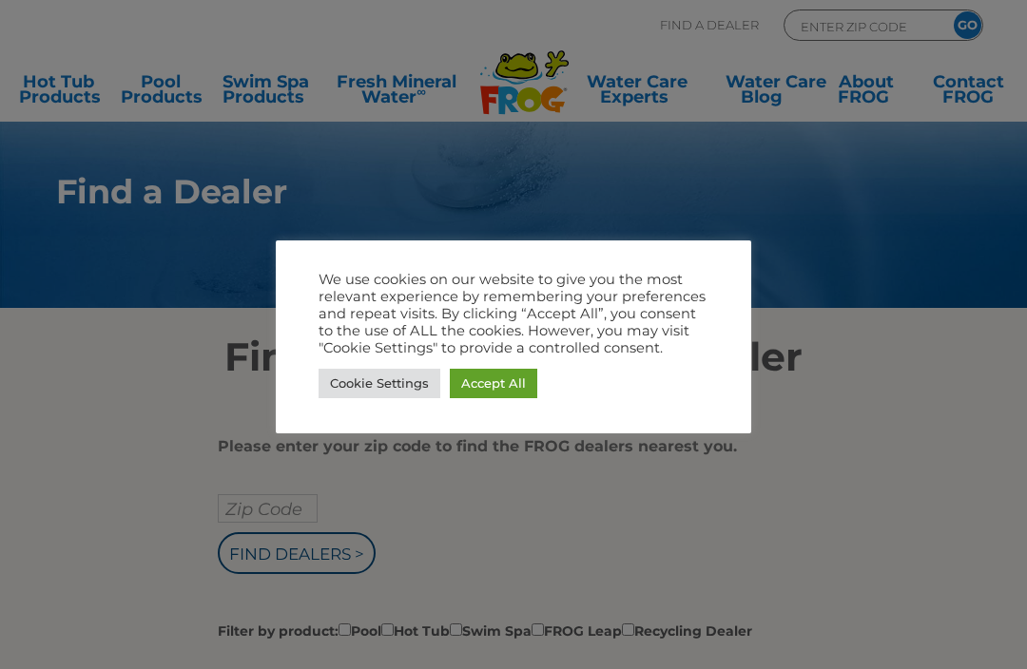
click at [829, 339] on div at bounding box center [513, 334] width 1027 height 669
click at [509, 376] on link "Accept All" at bounding box center [493, 383] width 87 height 29
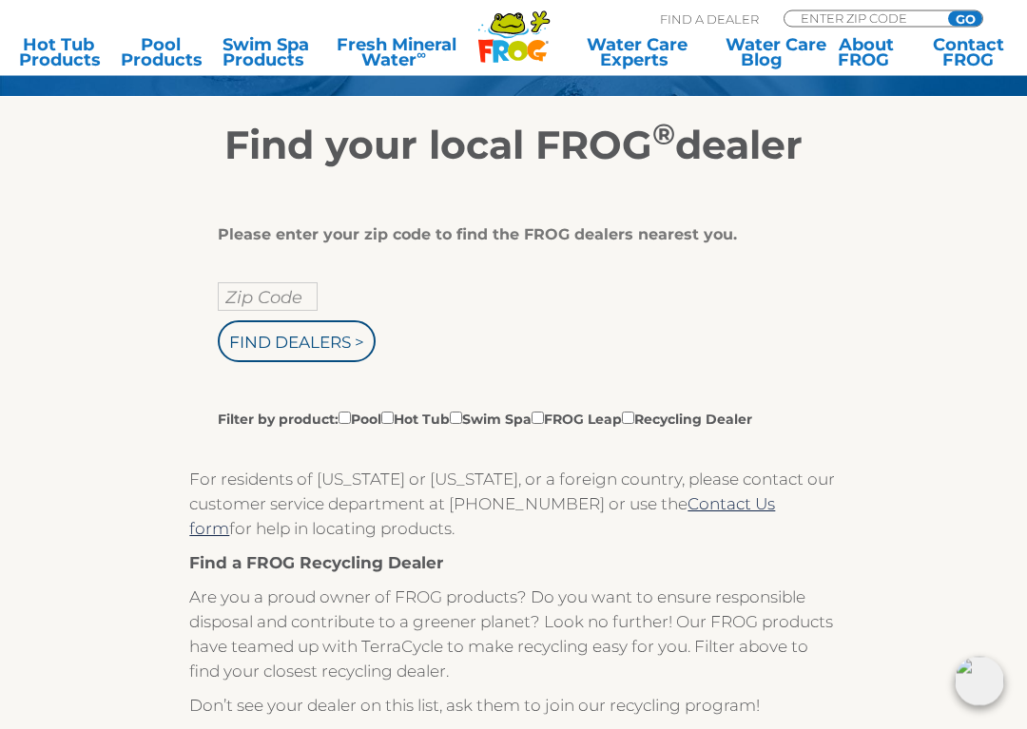
scroll to position [240, 0]
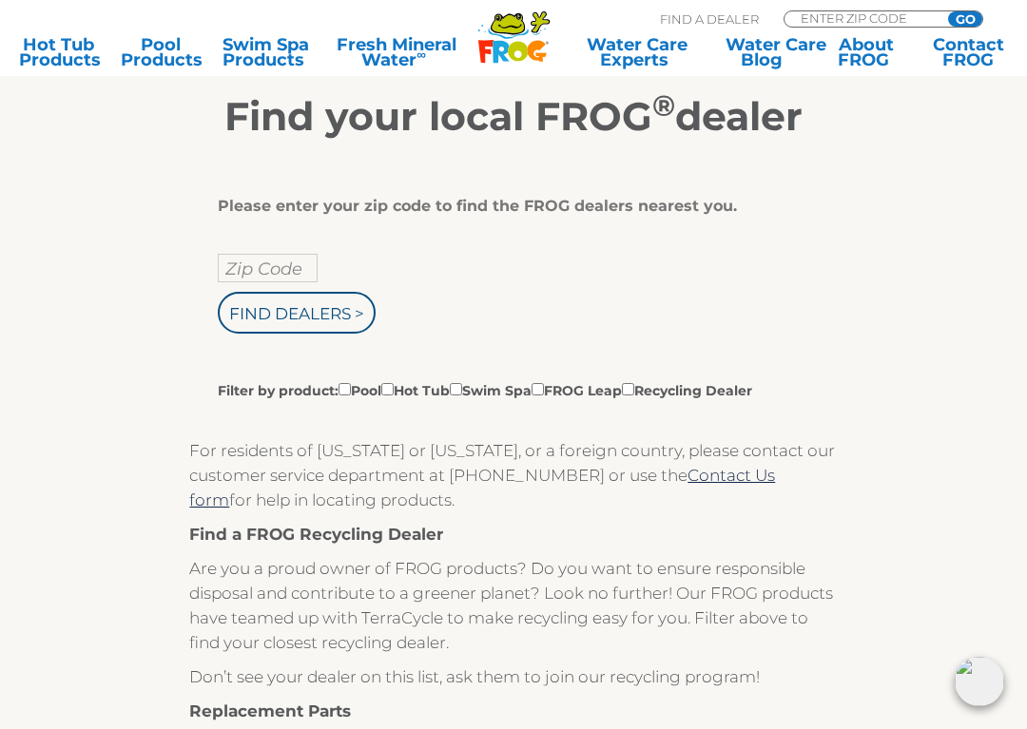
click at [282, 271] on input "Zip Code" at bounding box center [268, 268] width 100 height 29
type input "Zip Code"
click at [285, 274] on input "text" at bounding box center [268, 268] width 100 height 29
type input "14589"
click at [339, 304] on input "Find Dealers >" at bounding box center [297, 313] width 158 height 42
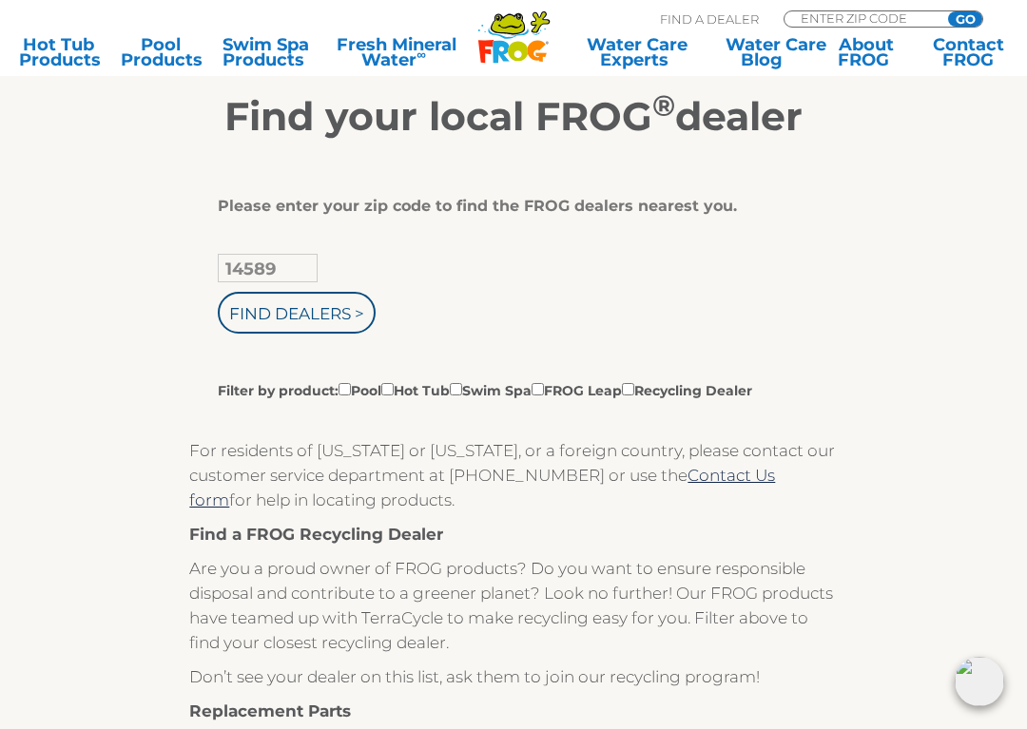
click at [416, 388] on label "Filter by product: Pool Hot Tub Swim Spa FROG Leap Recycling Dealer" at bounding box center [485, 389] width 534 height 21
click at [351, 388] on input "Filter by product: Pool Hot Tub Swim Spa FROG Leap Recycling Dealer" at bounding box center [344, 389] width 12 height 12
checkbox input "true"
